Goal: Task Accomplishment & Management: Manage account settings

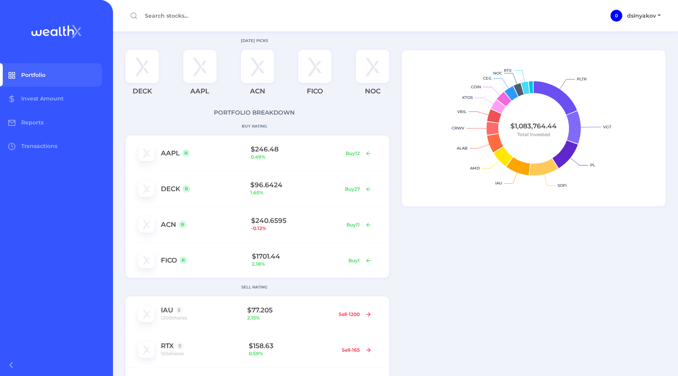
scroll to position [173, 0]
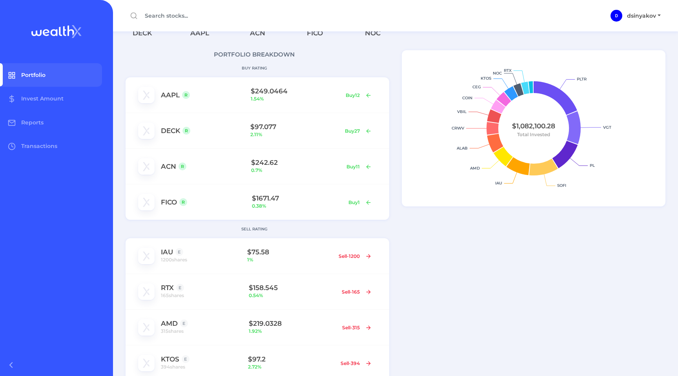
scroll to position [29, 0]
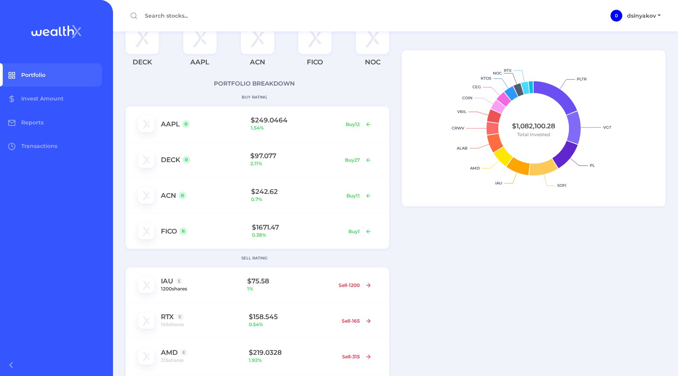
click at [176, 291] on span "1200 shares" at bounding box center [174, 289] width 26 height 8
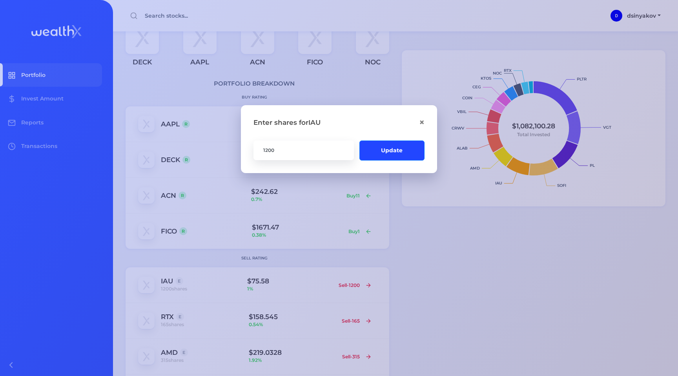
click at [291, 150] on input "1200" at bounding box center [303, 150] width 100 height 20
type input "1250"
click at [395, 147] on button "Update" at bounding box center [391, 150] width 65 height 20
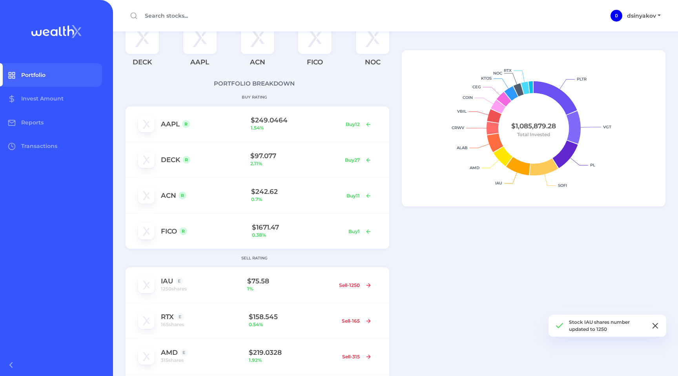
click at [657, 326] on icon at bounding box center [654, 325] width 9 height 9
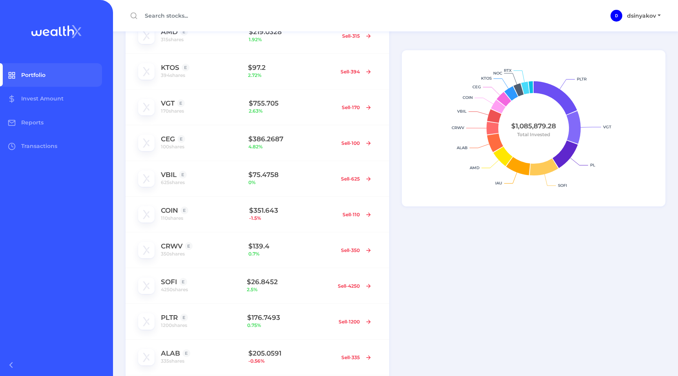
scroll to position [345, 0]
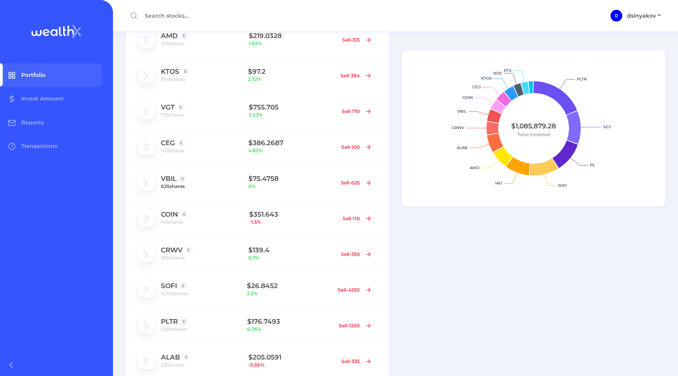
click at [176, 186] on span "625 shares" at bounding box center [173, 186] width 24 height 8
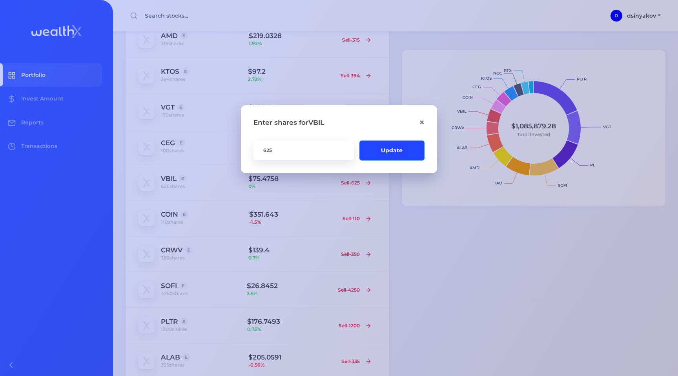
click at [280, 153] on input "625" at bounding box center [303, 150] width 100 height 20
type input "730"
click at [394, 153] on button "Update" at bounding box center [391, 150] width 65 height 20
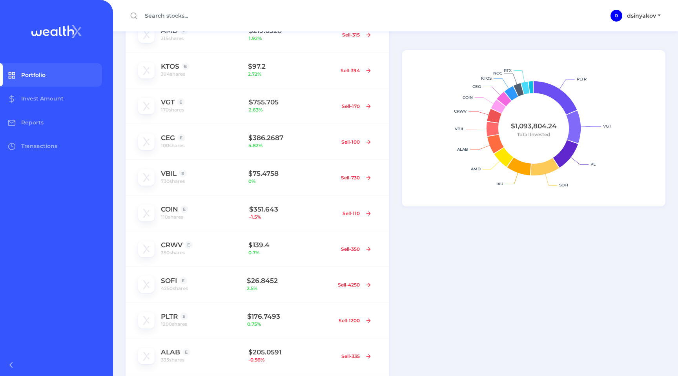
scroll to position [350, 0]
